Goal: Navigation & Orientation: Find specific page/section

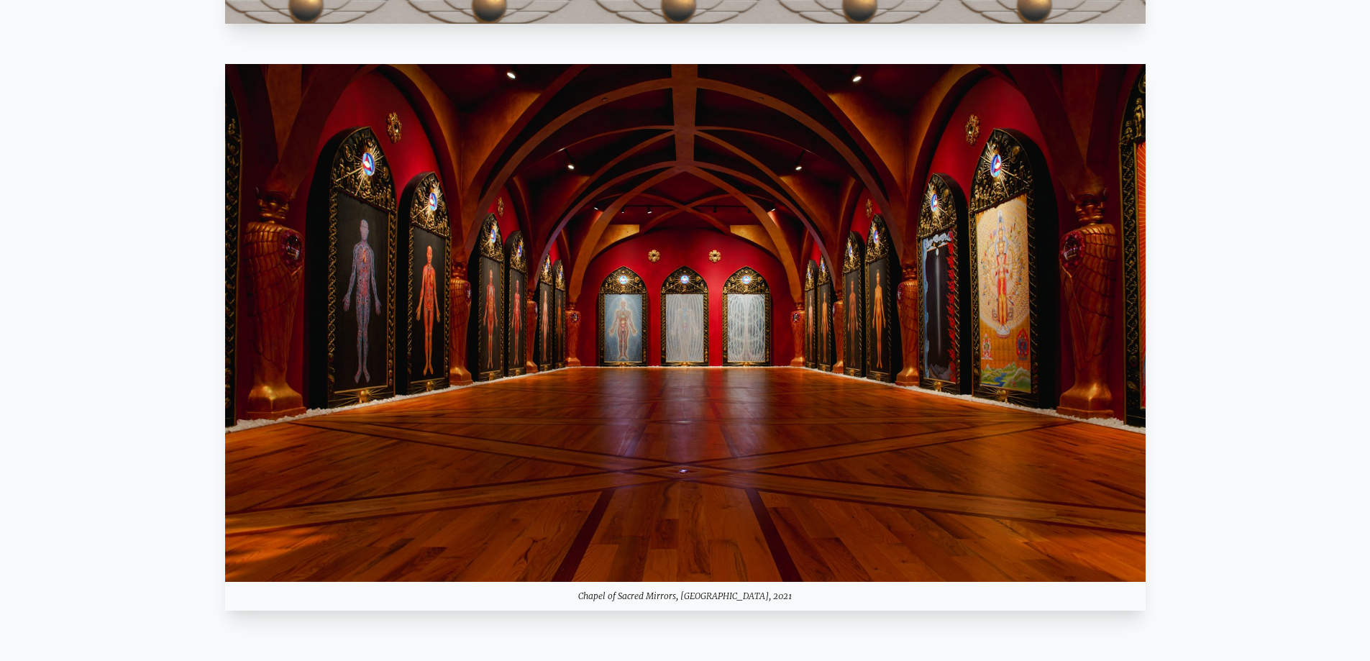
scroll to position [1439, 0]
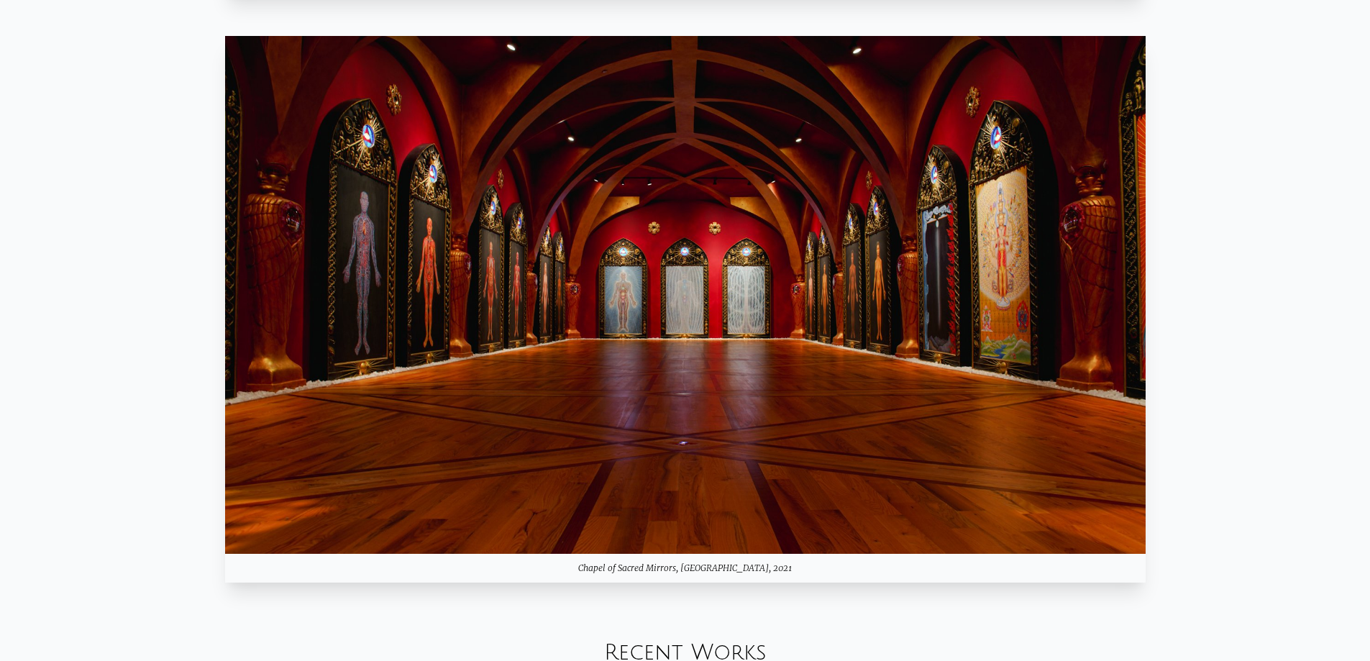
click at [841, 363] on img at bounding box center [685, 295] width 921 height 518
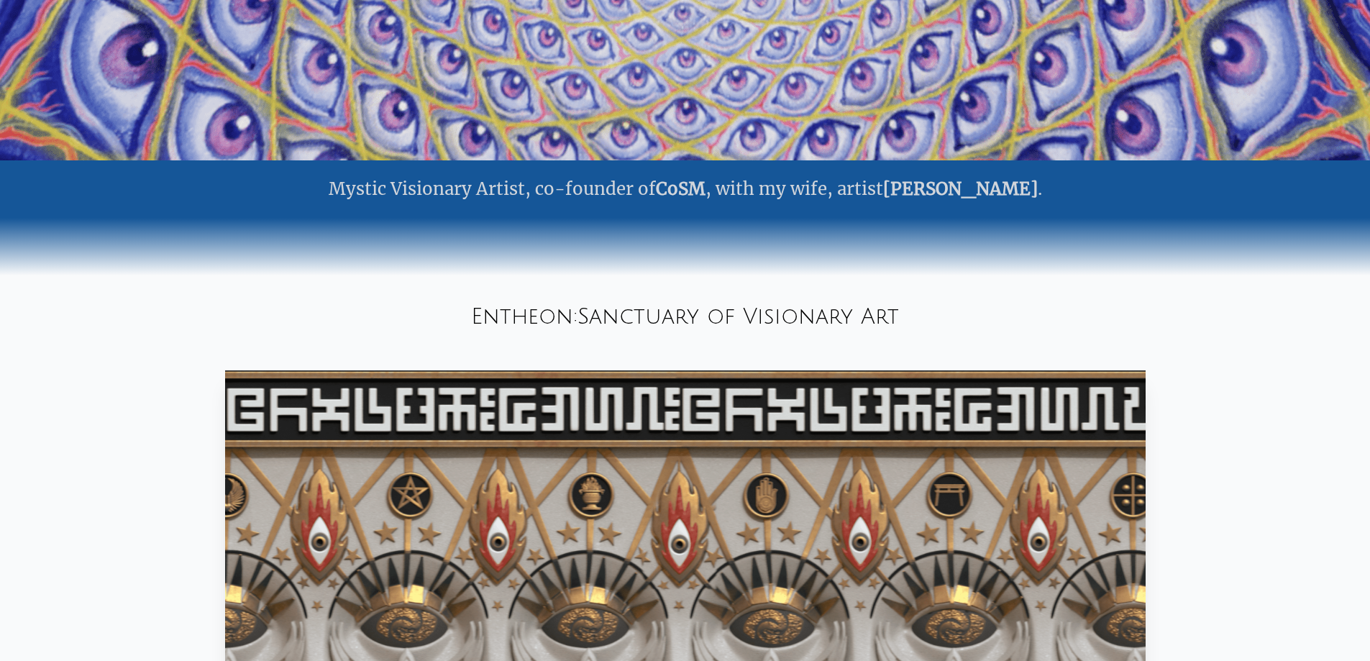
scroll to position [0, 0]
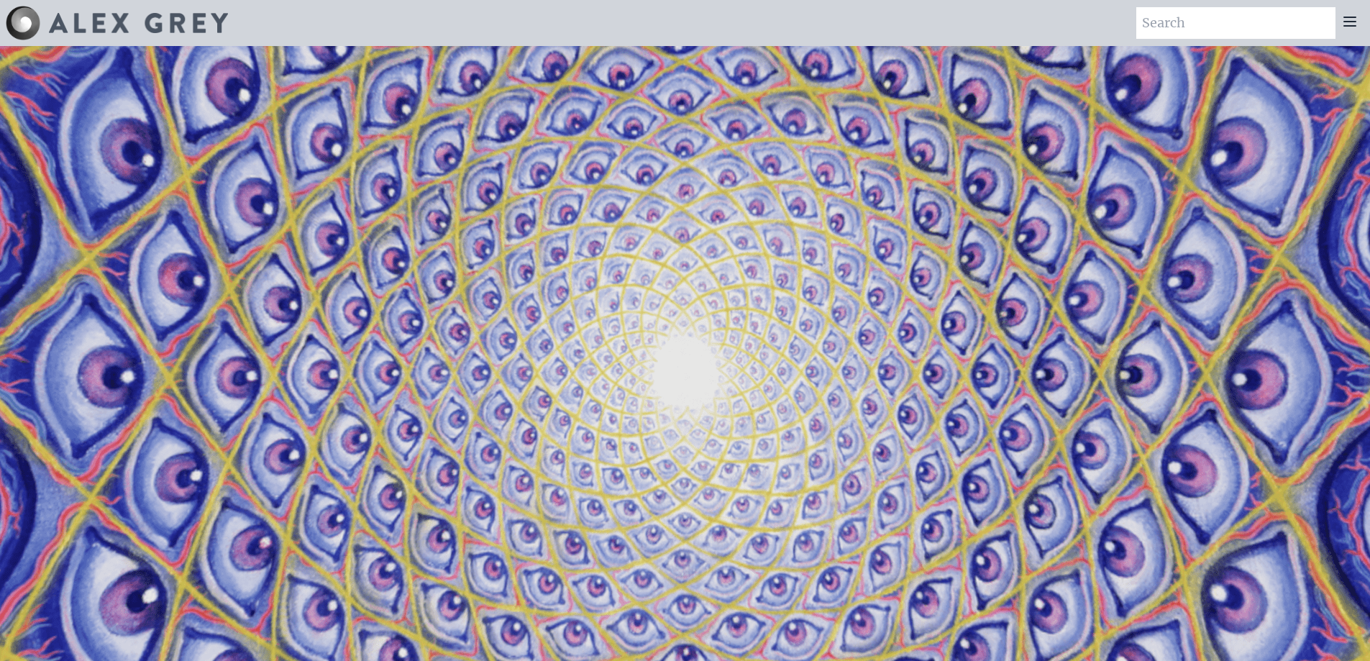
click at [1352, 14] on icon at bounding box center [1350, 21] width 17 height 17
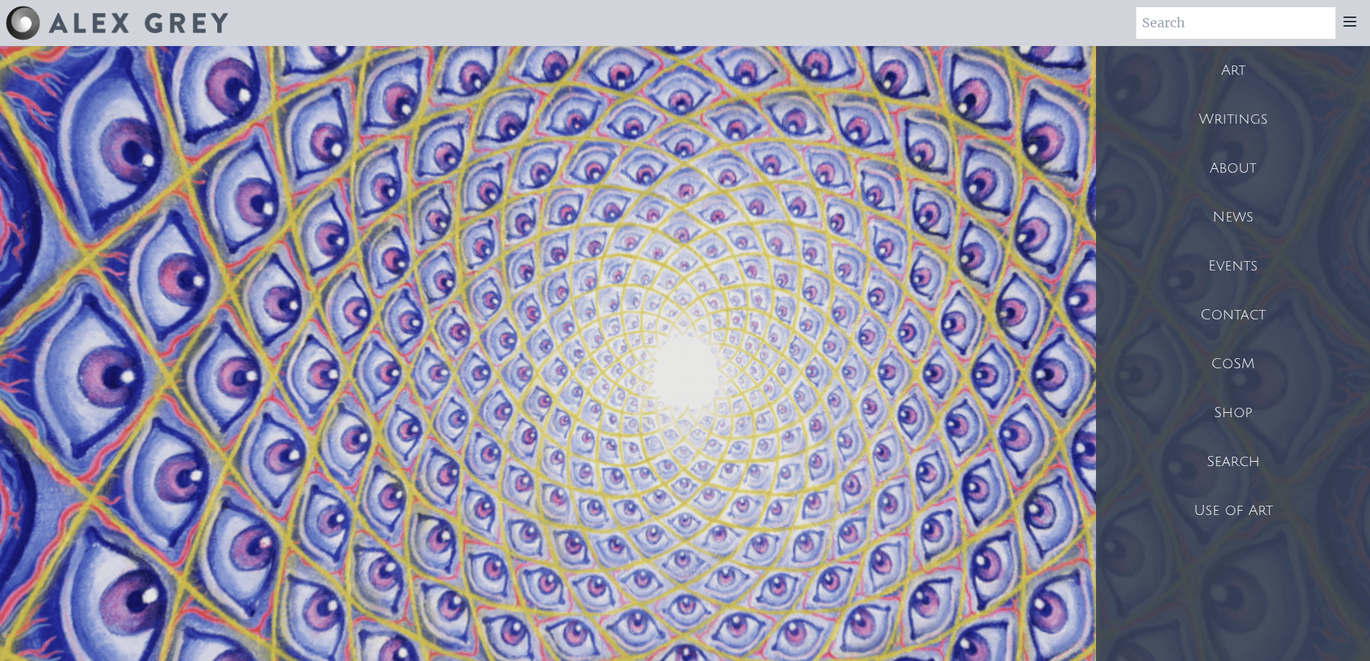
click at [1240, 258] on div "Events" at bounding box center [1233, 266] width 274 height 49
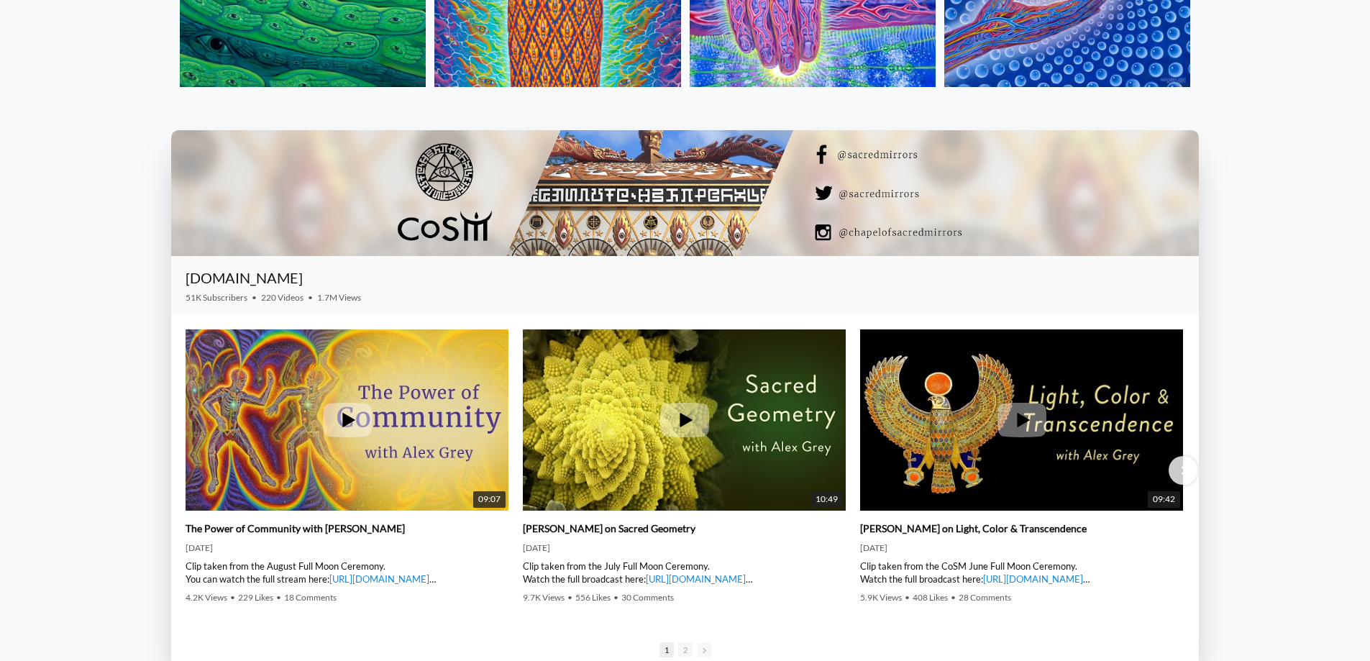
scroll to position [2302, 0]
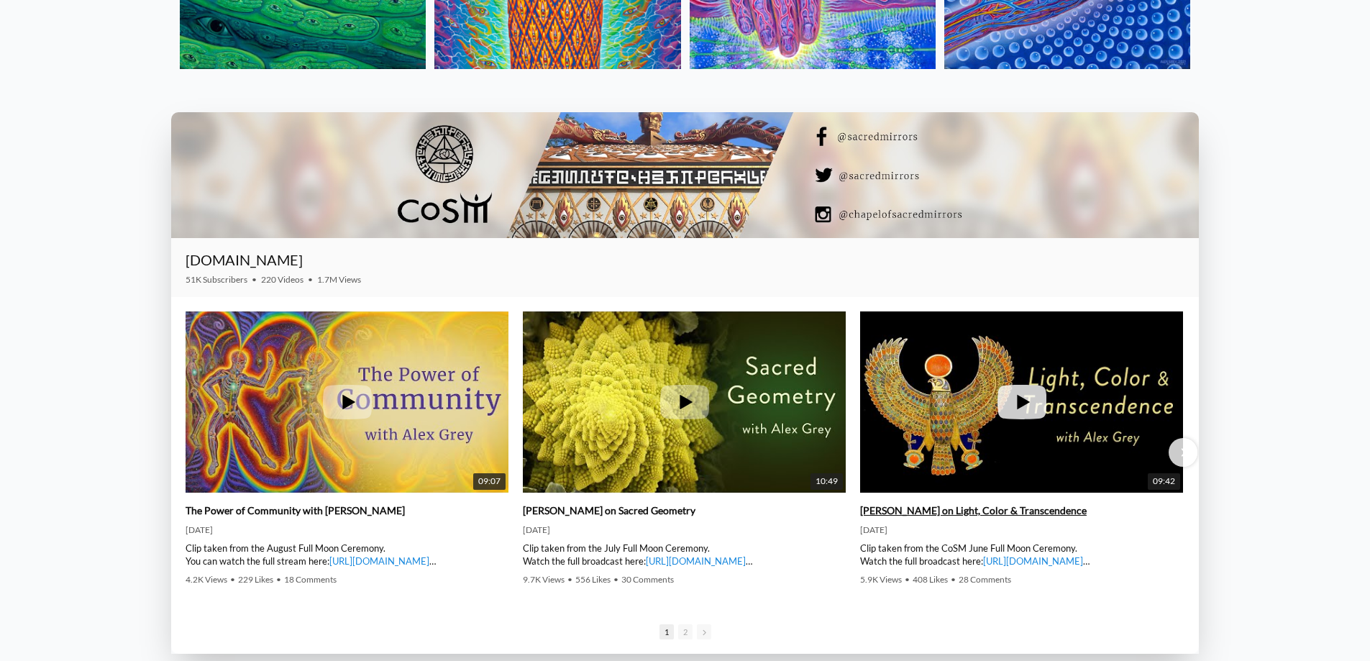
click at [998, 416] on icon at bounding box center [1022, 402] width 49 height 35
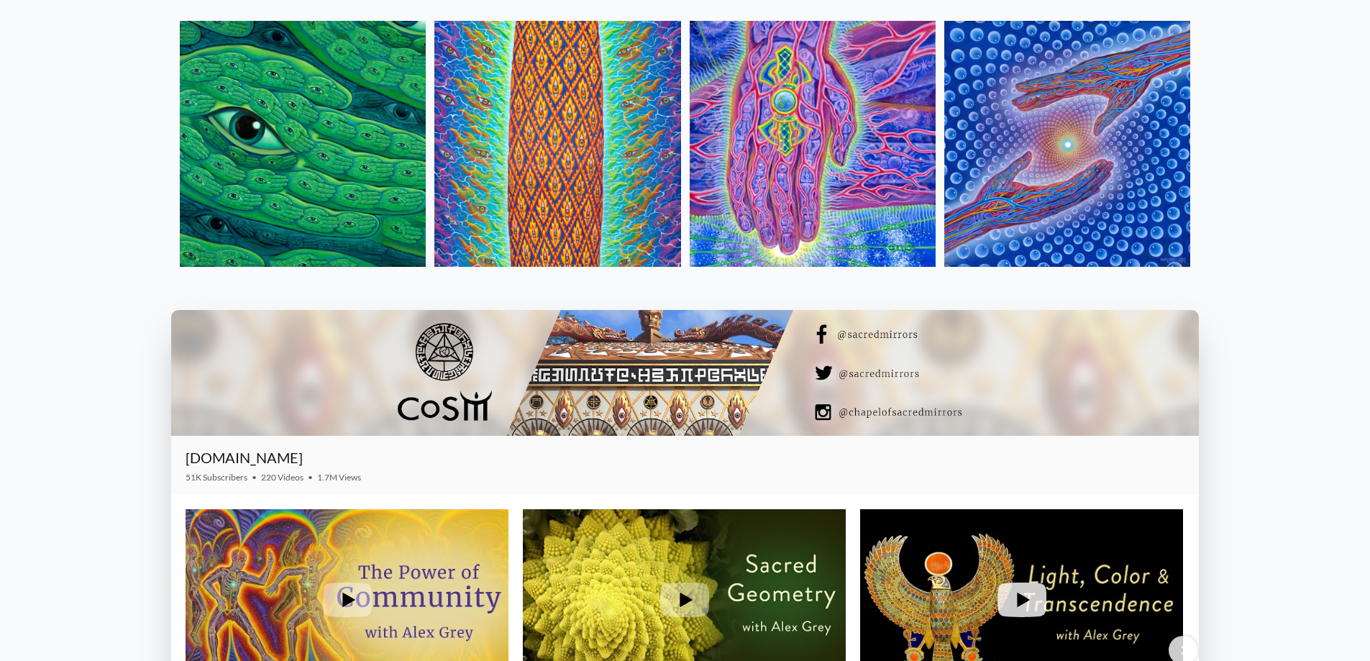
scroll to position [2014, 0]
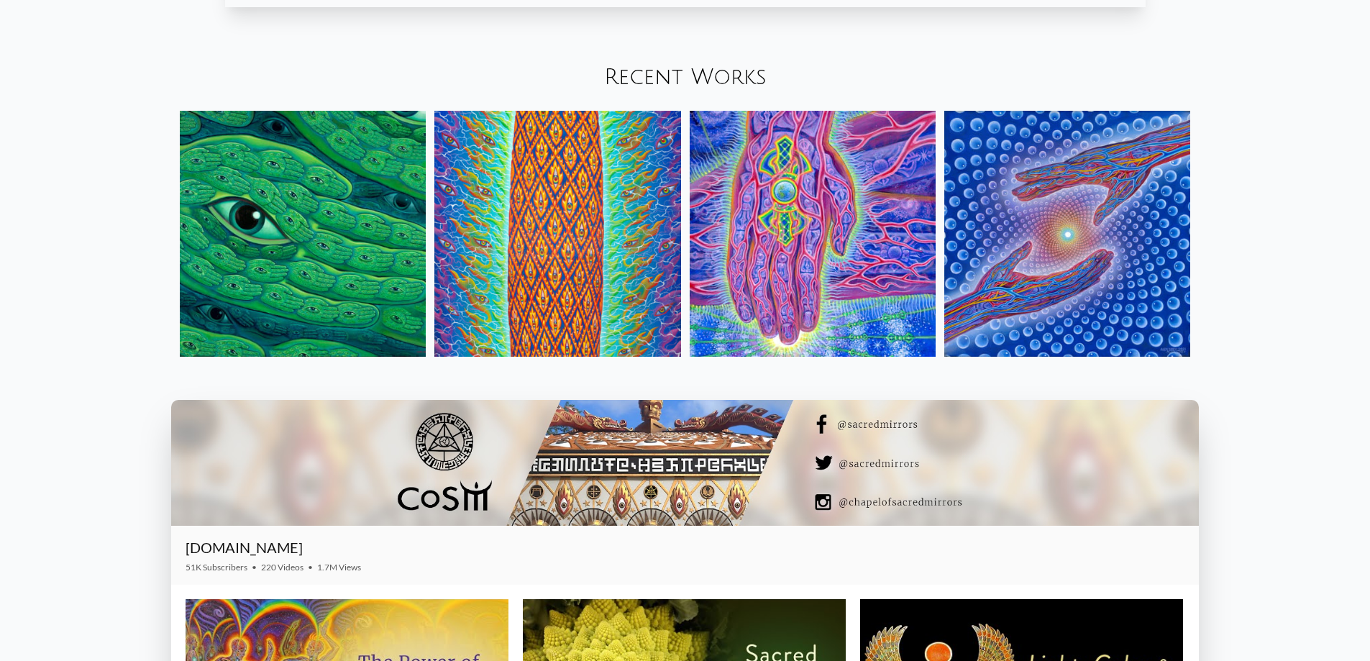
click at [590, 217] on img at bounding box center [558, 234] width 246 height 246
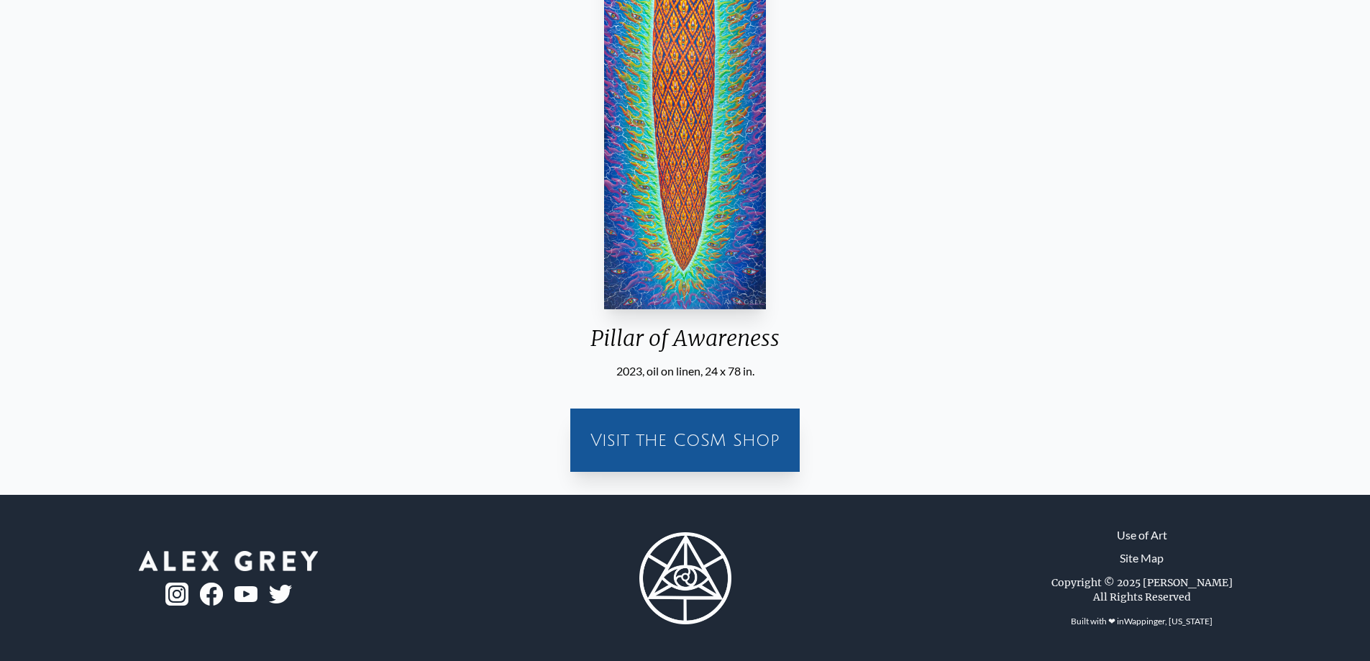
scroll to position [357, 0]
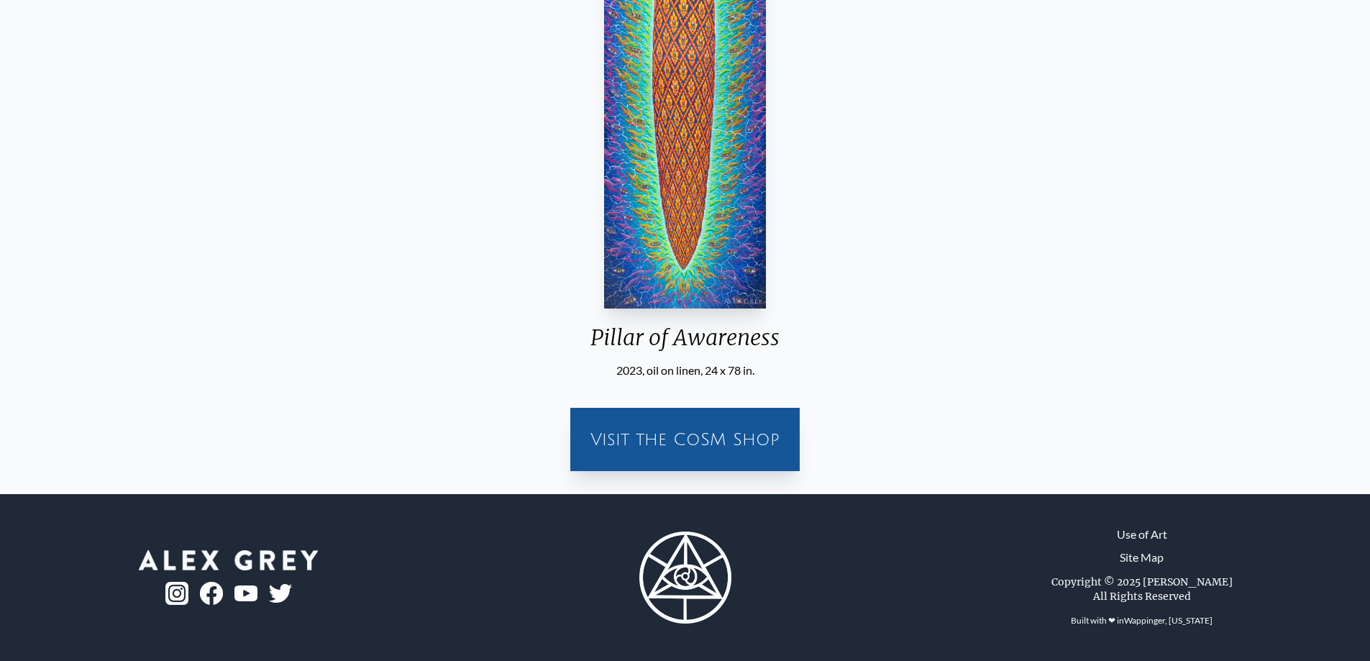
click at [674, 449] on div "Visit the CoSM Shop" at bounding box center [685, 440] width 212 height 46
